Goal: Information Seeking & Learning: Learn about a topic

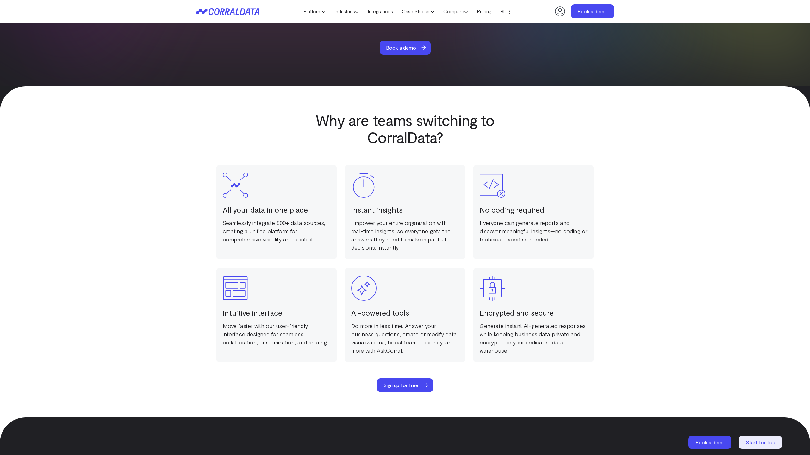
scroll to position [1265, 0]
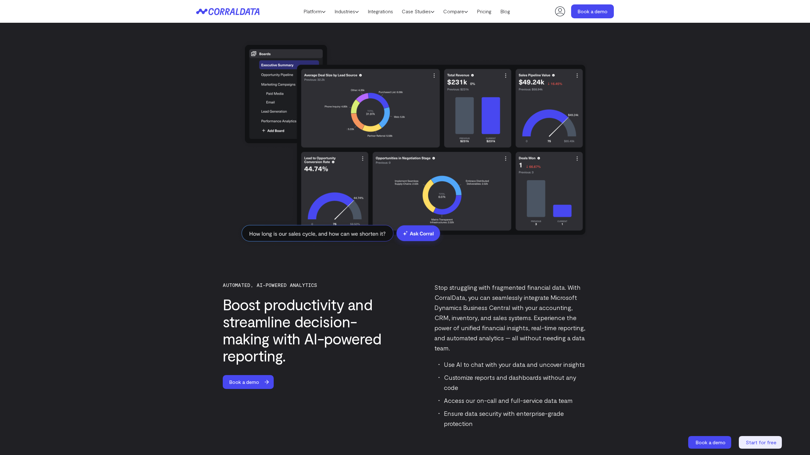
scroll to position [1687, 0]
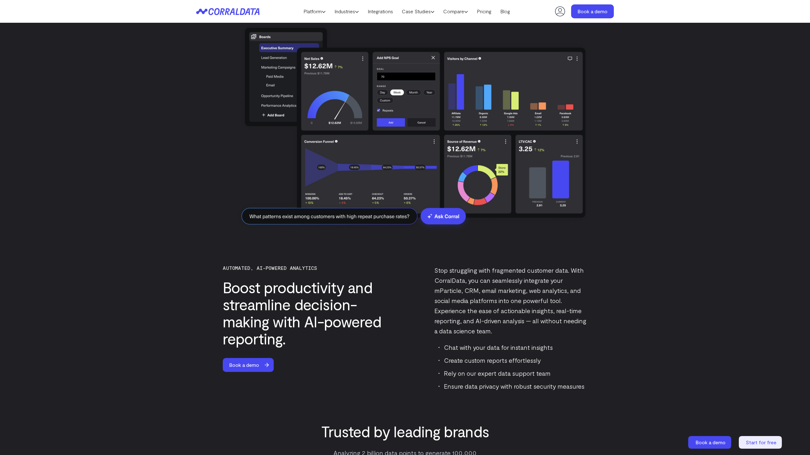
scroll to position [1687, 0]
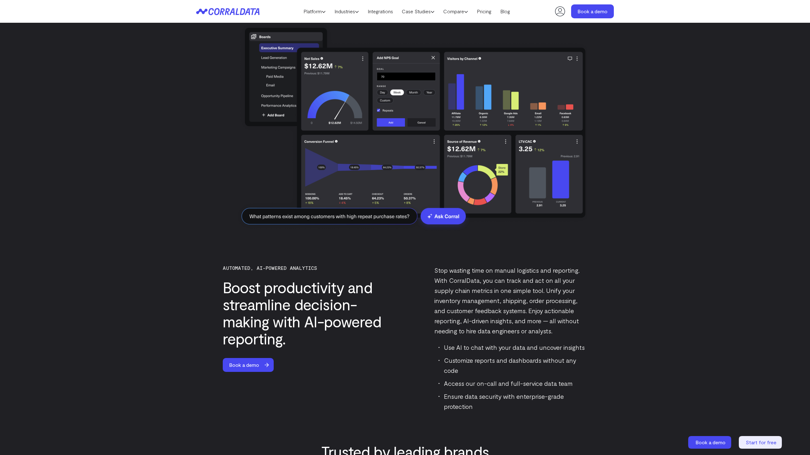
scroll to position [1687, 0]
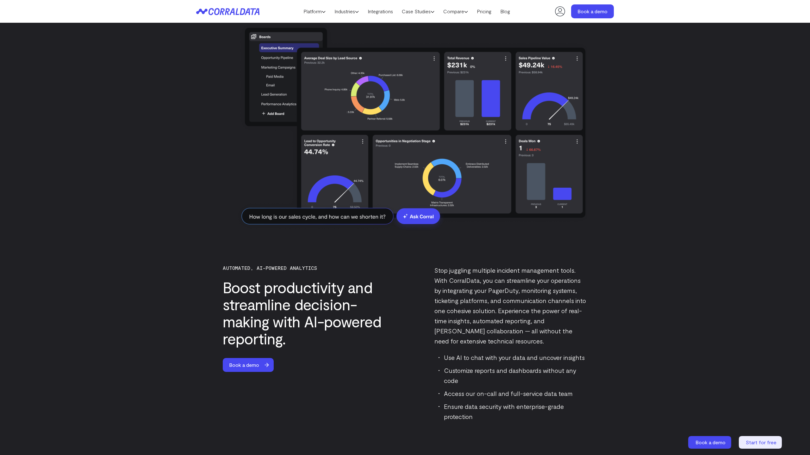
scroll to position [1687, 0]
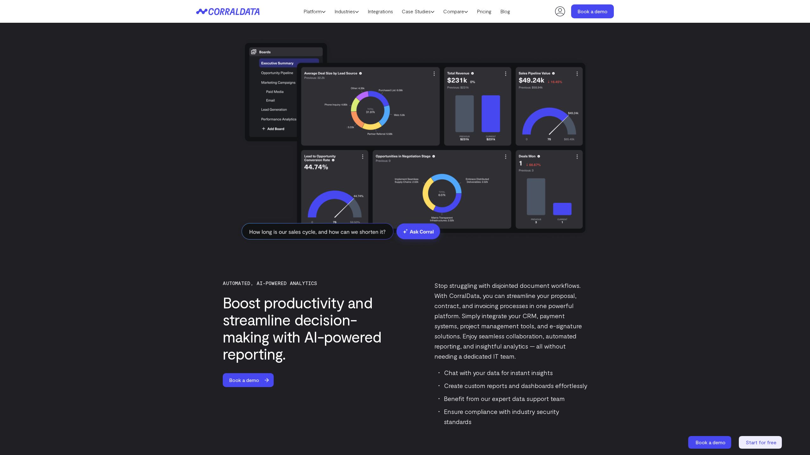
scroll to position [1687, 0]
